Goal: Obtain resource: Obtain resource

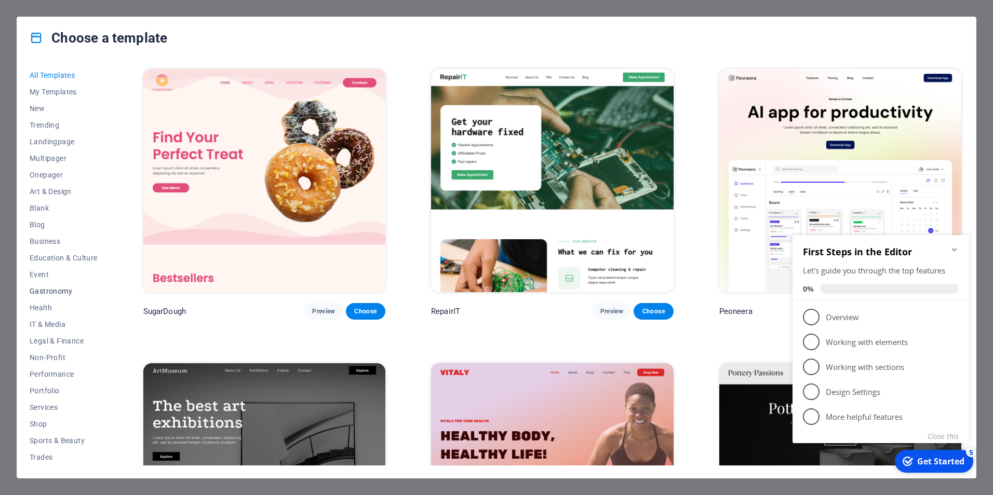
scroll to position [33, 0]
click at [40, 201] on button "Business" at bounding box center [64, 208] width 68 height 17
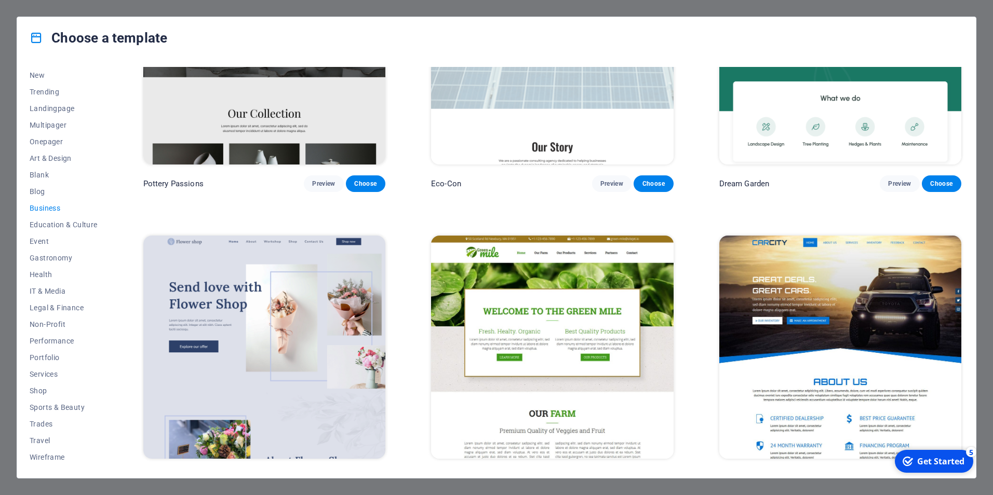
scroll to position [0, 0]
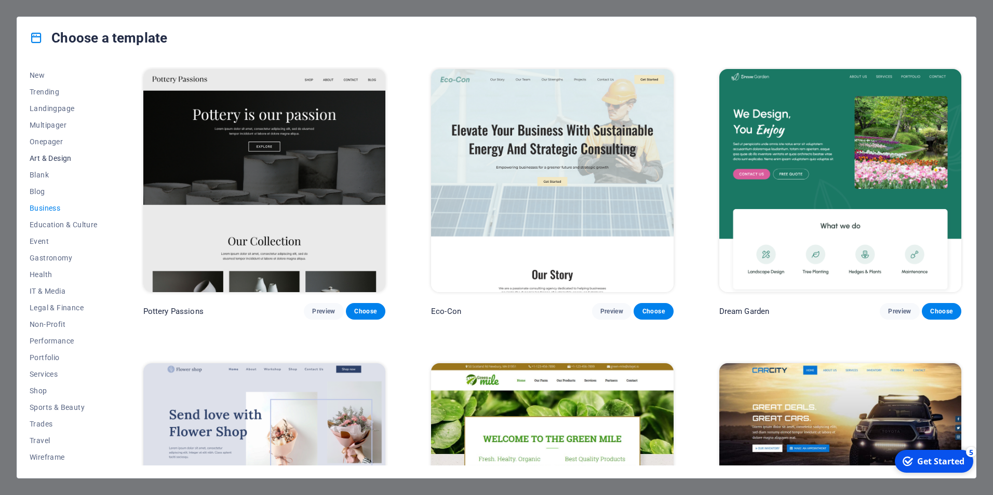
click at [51, 154] on span "Art & Design" at bounding box center [64, 158] width 68 height 8
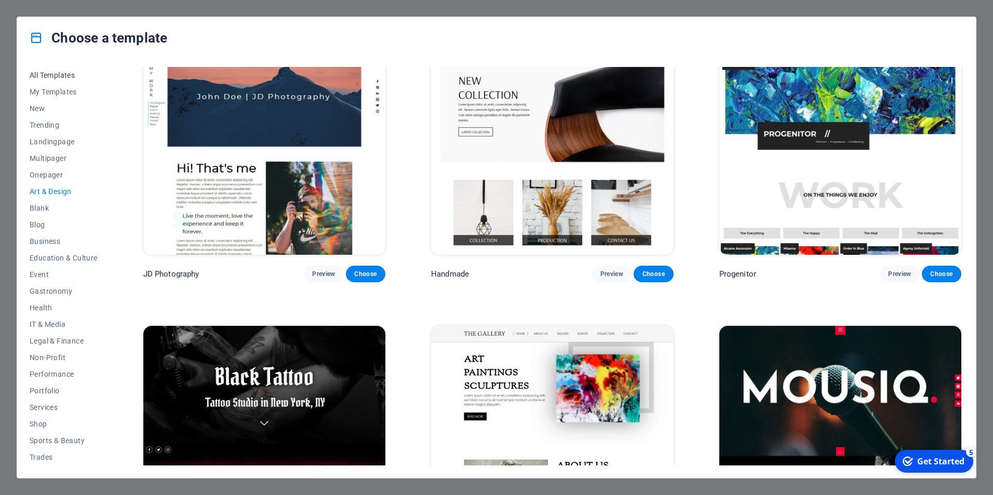
click at [53, 76] on span "All Templates" at bounding box center [64, 75] width 68 height 8
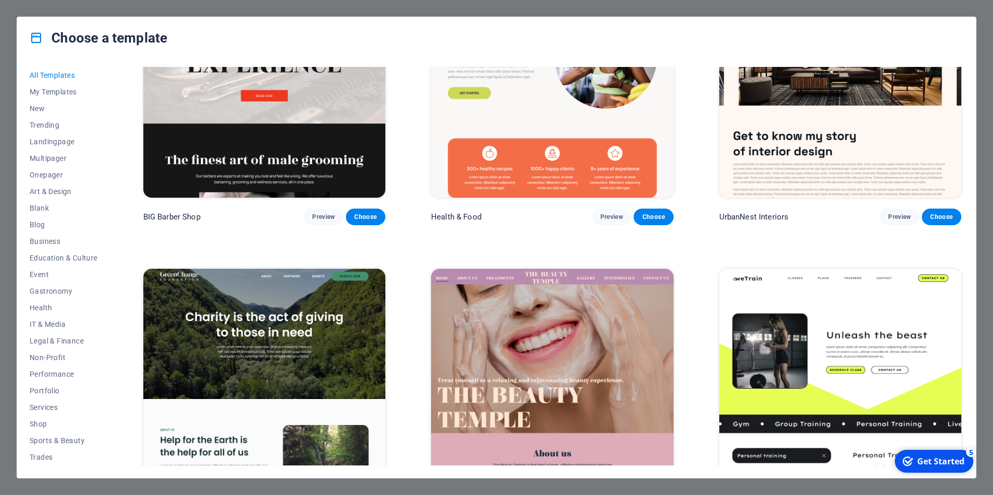
scroll to position [1869, 0]
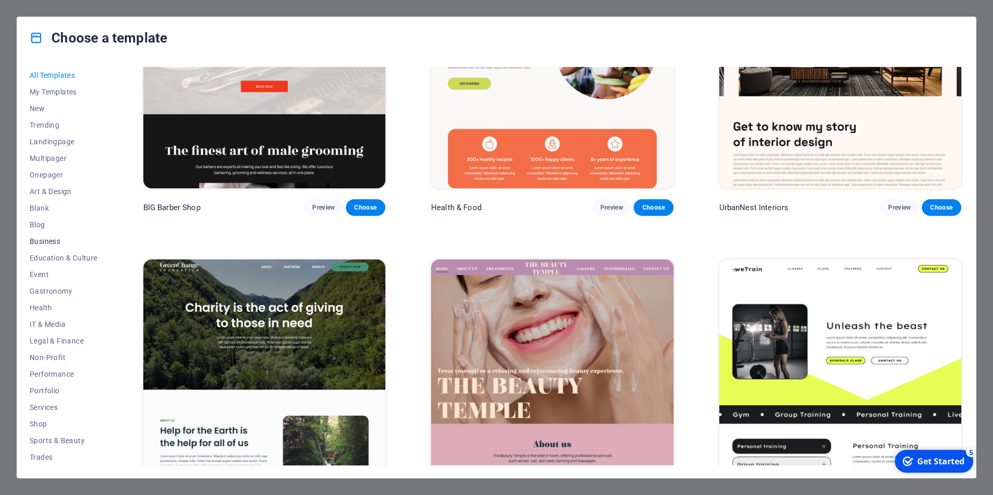
click at [55, 240] on span "Business" at bounding box center [64, 241] width 68 height 8
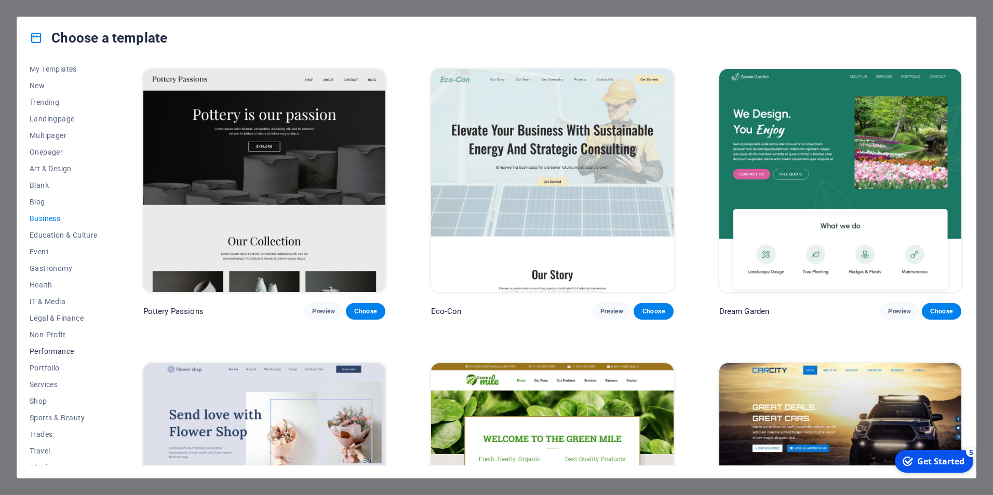
scroll to position [33, 0]
click at [39, 374] on span "Services" at bounding box center [64, 374] width 68 height 8
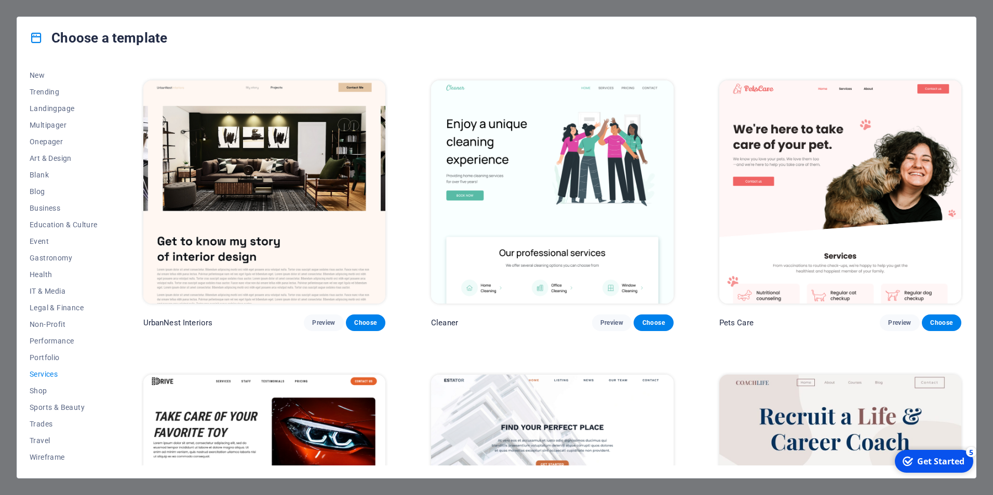
scroll to position [262, 0]
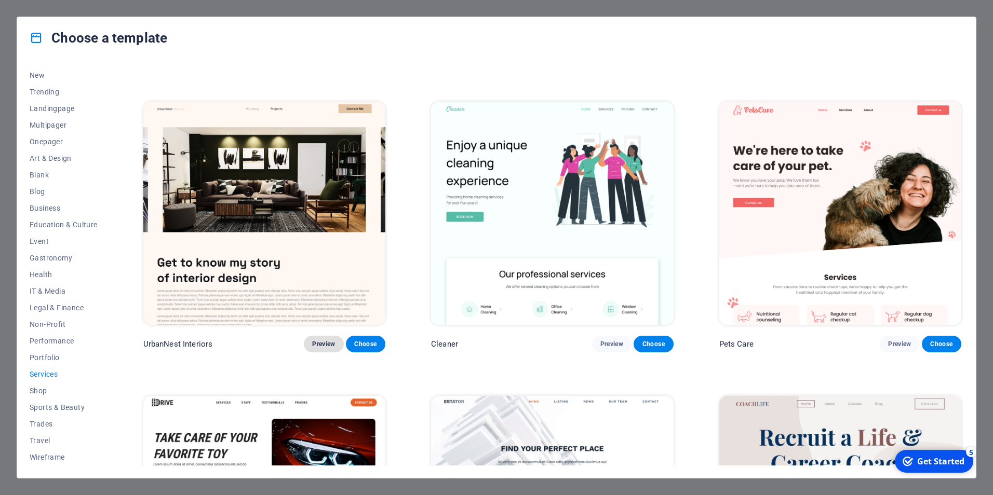
click at [322, 342] on span "Preview" at bounding box center [323, 344] width 23 height 8
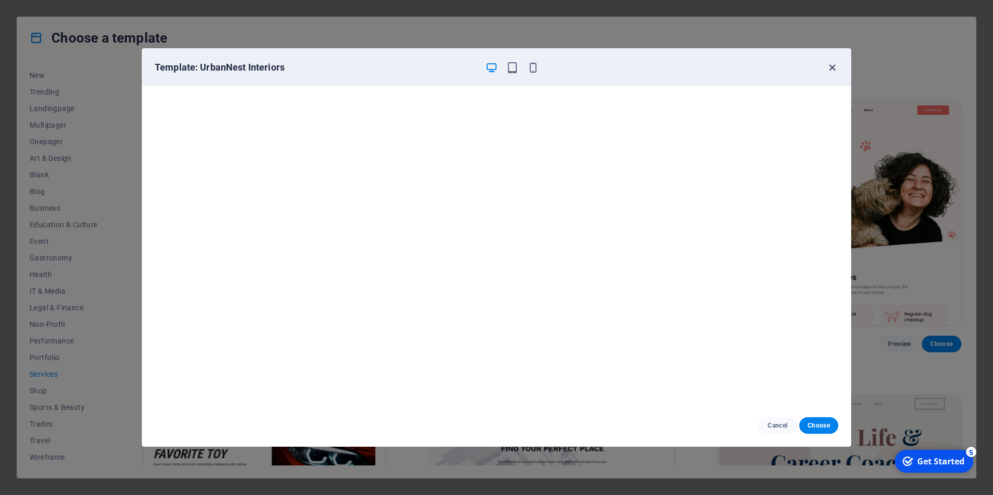
click at [830, 67] on icon "button" at bounding box center [832, 68] width 12 height 12
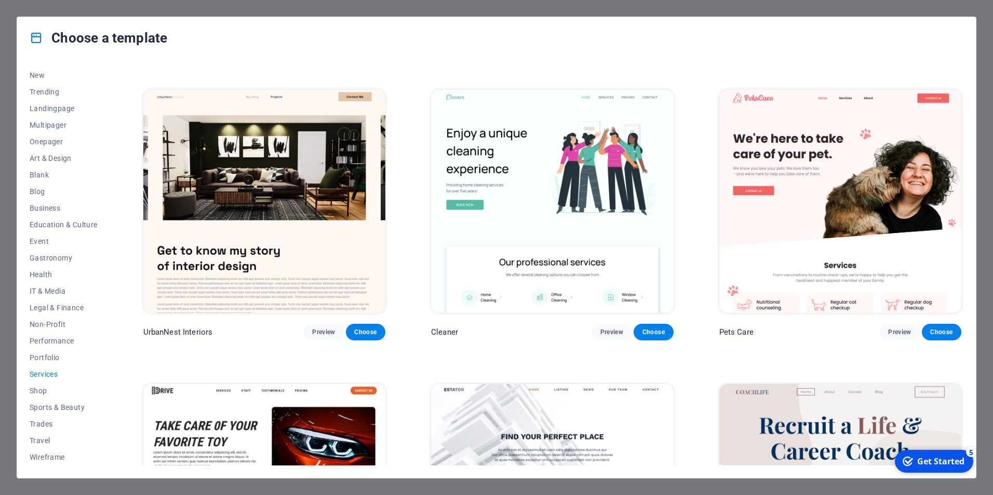
scroll to position [208, 0]
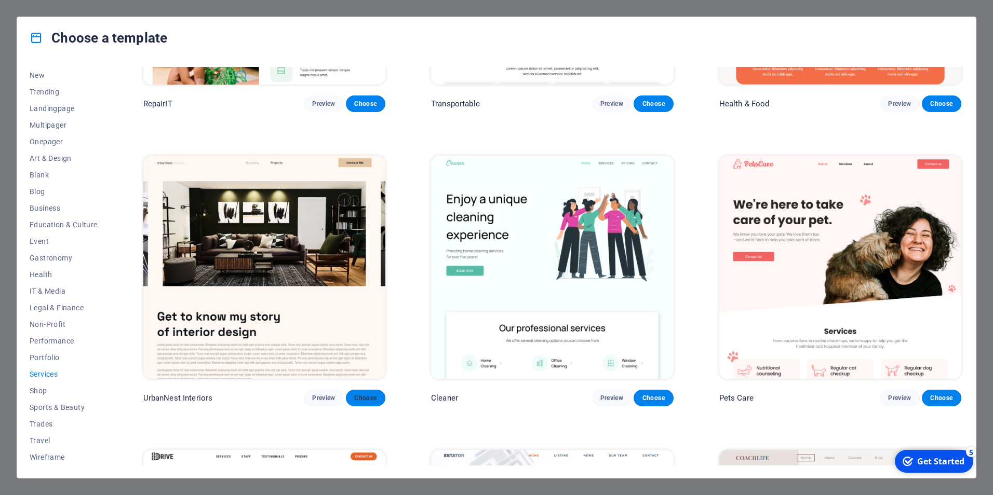
click at [365, 390] on button "Choose" at bounding box center [365, 398] width 39 height 17
